Goal: Task Accomplishment & Management: Complete application form

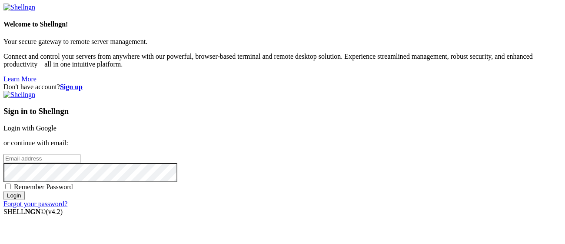
click at [216, 109] on div "Don't have account? Sign up Sign in to Shellngn Login with Google or continue w…" at bounding box center [282, 145] width 558 height 125
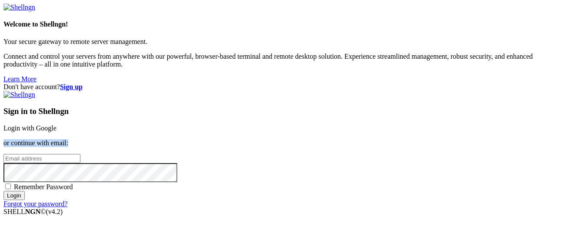
click at [216, 109] on div "Don't have account? Sign up Sign in to Shellngn Login with Google or continue w…" at bounding box center [282, 145] width 558 height 125
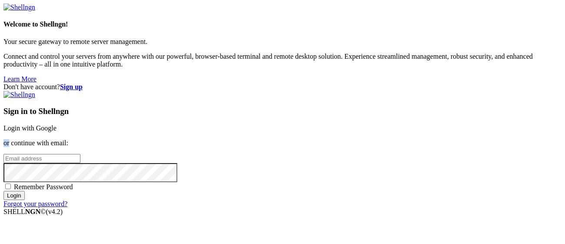
click at [216, 109] on div "Don't have account? Sign up Sign in to Shellngn Login with Google or continue w…" at bounding box center [282, 145] width 558 height 125
click at [83, 83] on strong "Sign up" at bounding box center [71, 86] width 23 height 7
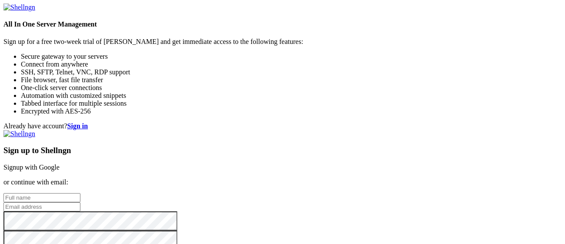
click at [88, 122] on strong "Sign in" at bounding box center [77, 125] width 21 height 7
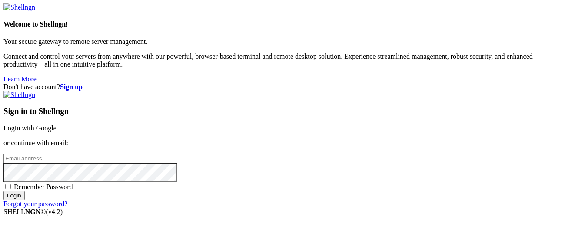
scroll to position [17, 0]
click at [56, 124] on link "Login with Google" at bounding box center [29, 127] width 53 height 7
